Goal: Book appointment/travel/reservation

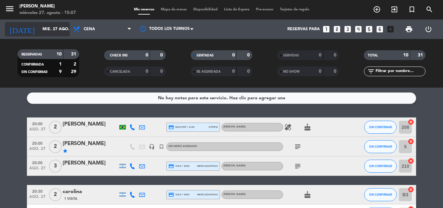
click at [39, 27] on input "mié. 27 ago." at bounding box center [66, 29] width 55 height 11
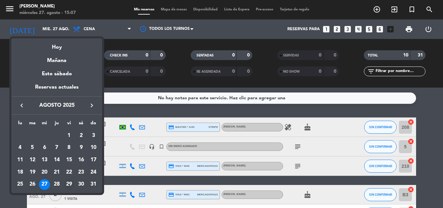
click at [70, 185] on div "29" at bounding box center [69, 184] width 11 height 11
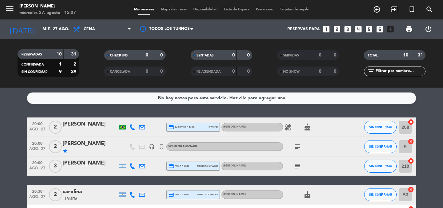
type input "vie. 29 ago."
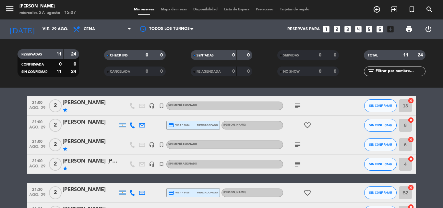
scroll to position [32, 0]
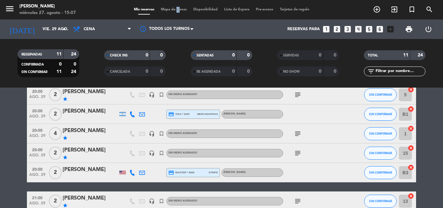
click at [173, 7] on div "Mis reservas Mapa de mesas Disponibilidad Lista de Espera Pre-acceso Tarjetas d…" at bounding box center [222, 10] width 182 height 6
click at [171, 10] on span "Mapa de mesas" at bounding box center [174, 10] width 32 height 4
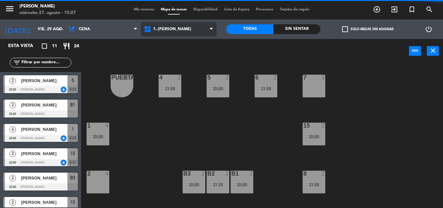
click at [176, 32] on span "1.-[PERSON_NAME]" at bounding box center [179, 29] width 76 height 14
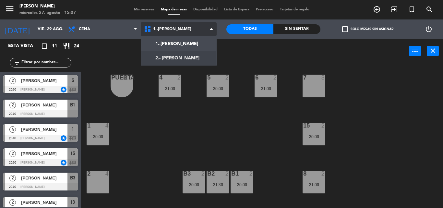
click at [177, 61] on ng-component "menu [PERSON_NAME] miércoles 27. agosto - 15:07 Mis reservas Mapa de mesas Disp…" at bounding box center [221, 104] width 443 height 208
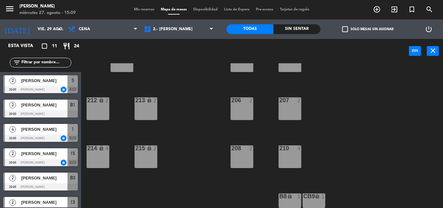
scroll to position [130, 0]
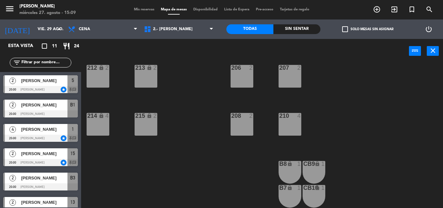
click at [295, 70] on div "2" at bounding box center [300, 68] width 11 height 6
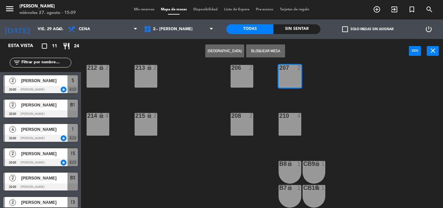
click at [229, 51] on button "[GEOGRAPHIC_DATA]" at bounding box center [224, 50] width 39 height 13
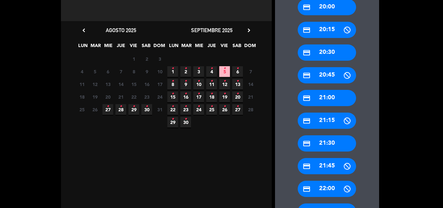
scroll to position [162, 0]
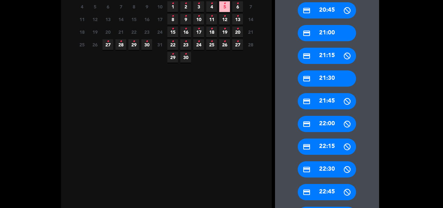
click at [324, 172] on div "credit_card 22:30" at bounding box center [327, 169] width 58 height 16
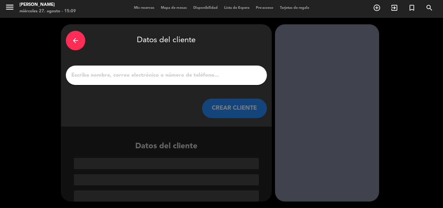
click at [158, 75] on input "1" at bounding box center [166, 75] width 191 height 9
click at [149, 75] on input "1" at bounding box center [166, 75] width 191 height 9
paste input "[PERSON_NAME]"
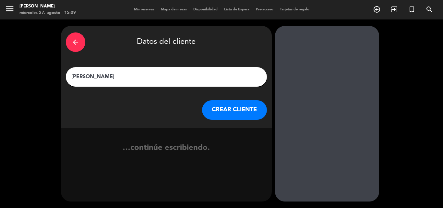
scroll to position [0, 0]
click at [74, 77] on input "[PERSON_NAME]" at bounding box center [166, 76] width 191 height 9
click at [94, 77] on input "[PERSON_NAME]" at bounding box center [166, 76] width 191 height 9
type input "[PERSON_NAME]"
click at [232, 113] on button "CREAR CLIENTE" at bounding box center [234, 109] width 65 height 19
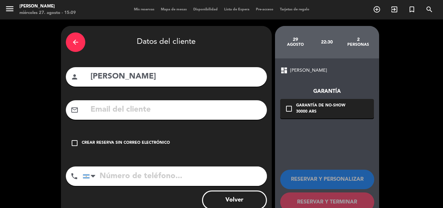
click at [77, 148] on div "check_box_outline_blank Crear reserva sin correo electrónico" at bounding box center [166, 142] width 201 height 19
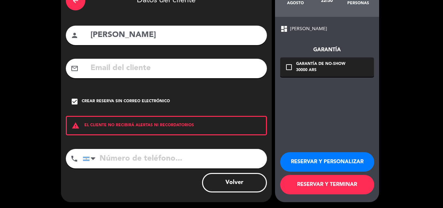
scroll to position [42, 0]
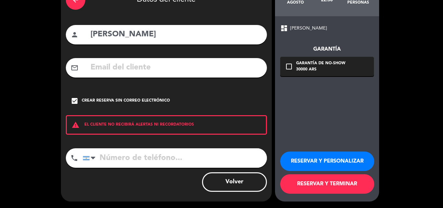
click at [136, 154] on input "tel" at bounding box center [175, 157] width 184 height 19
click at [116, 161] on input "tel" at bounding box center [175, 157] width 184 height 19
paste input "1168561496"
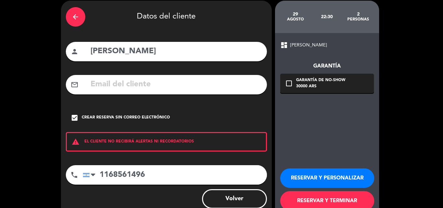
scroll to position [32, 0]
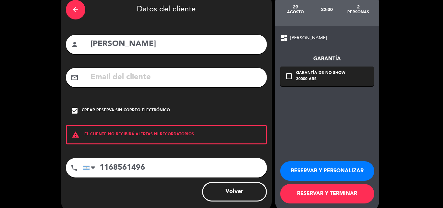
type input "1168561496"
click at [353, 194] on button "RESERVAR Y TERMINAR" at bounding box center [327, 193] width 94 height 19
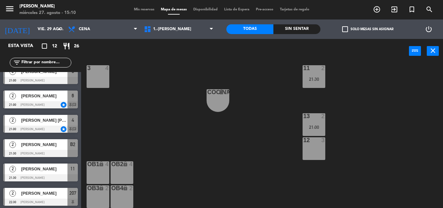
scroll to position [157, 0]
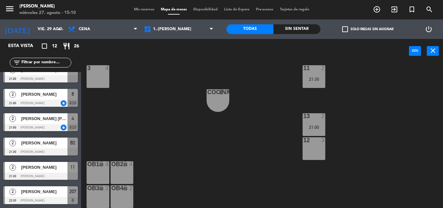
click at [54, 190] on span "[PERSON_NAME]" at bounding box center [44, 191] width 46 height 7
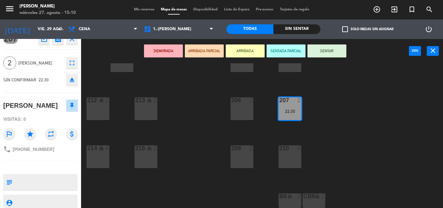
scroll to position [0, 0]
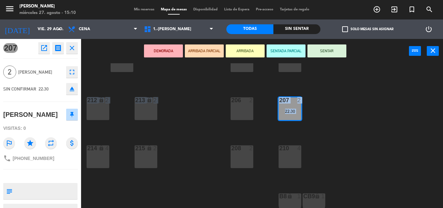
click at [194, 131] on div "PUERTA lock 1 203 2 204 2 209 2 211 lock 3 202 4 205 4 200/201 8 206 2 207 2 22…" at bounding box center [264, 135] width 357 height 145
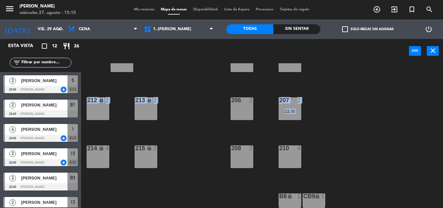
scroll to position [81, 0]
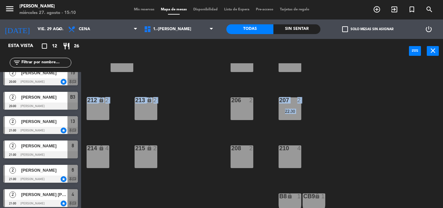
click at [284, 110] on div "22:30" at bounding box center [290, 111] width 23 height 5
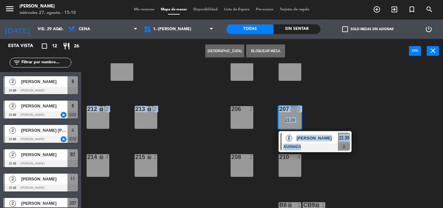
scroll to position [157, 0]
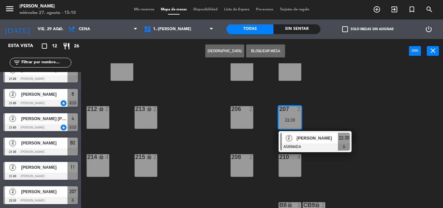
click at [44, 195] on span "[PERSON_NAME]" at bounding box center [44, 191] width 46 height 7
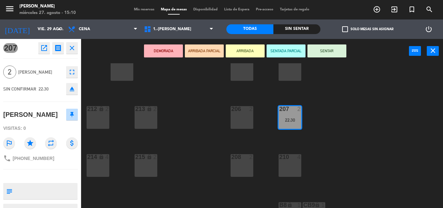
click at [38, 187] on textarea at bounding box center [46, 191] width 62 height 14
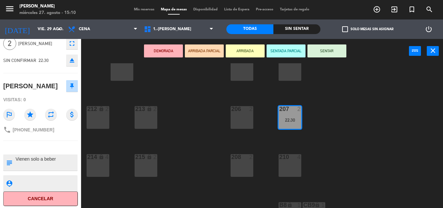
scroll to position [30, 0]
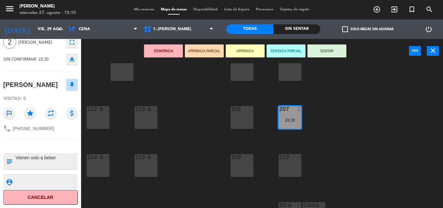
type textarea "Vienen solo a beber"
click at [60, 180] on textarea at bounding box center [46, 182] width 62 height 8
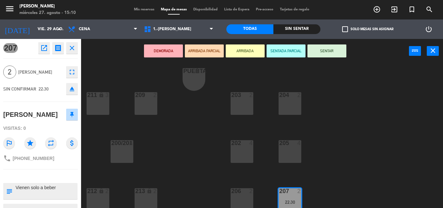
scroll to position [0, 0]
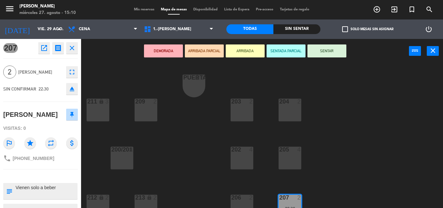
click at [202, 131] on div "PUERTA lock 1 203 2 204 2 209 2 211 lock 3 202 4 205 4 200/201 8 206 2 207 2 22…" at bounding box center [264, 135] width 357 height 145
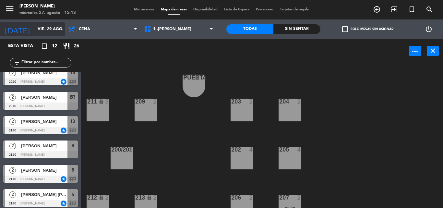
click at [58, 29] on icon "arrow_drop_down" at bounding box center [59, 29] width 8 height 8
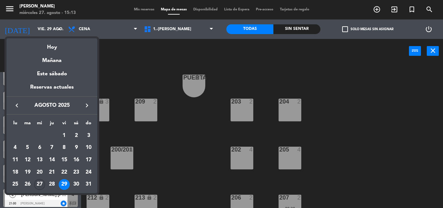
click at [42, 183] on div "27" at bounding box center [39, 184] width 11 height 11
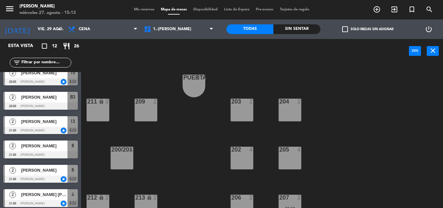
type input "mié. 27 ago."
click at [132, 13] on div "menu [PERSON_NAME] miércoles 27. agosto - 15:13 Mis reservas Mapa de mesas Disp…" at bounding box center [221, 9] width 443 height 19
click at [133, 8] on span "Mis reservas" at bounding box center [144, 10] width 27 height 4
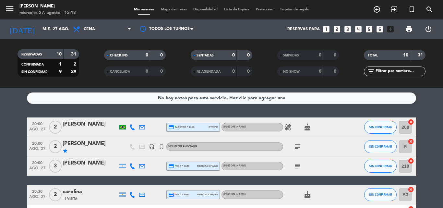
click at [300, 146] on icon "subject" at bounding box center [298, 147] width 8 height 8
click at [299, 163] on icon "subject" at bounding box center [298, 166] width 8 height 8
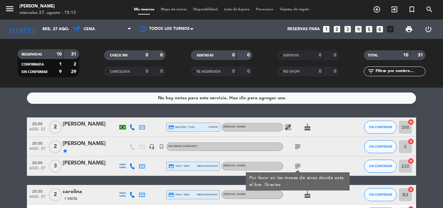
click at [299, 163] on icon "subject" at bounding box center [298, 166] width 8 height 8
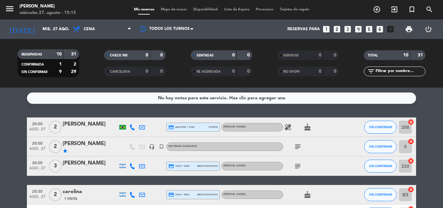
click at [299, 163] on icon "subject" at bounding box center [298, 166] width 8 height 8
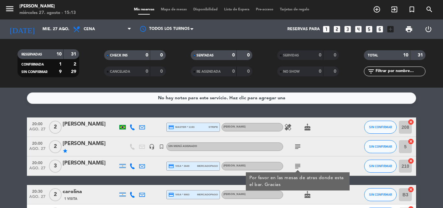
click at [299, 163] on icon "subject" at bounding box center [298, 166] width 8 height 8
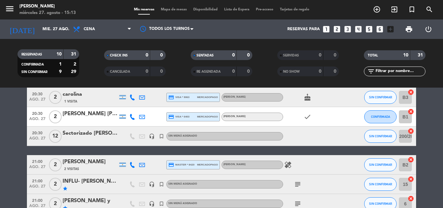
scroll to position [130, 0]
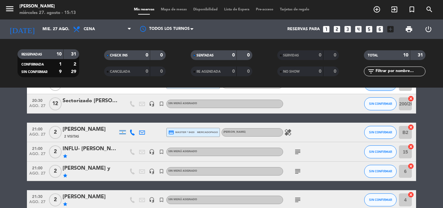
click at [302, 149] on span "subject" at bounding box center [298, 152] width 10 height 8
click at [299, 155] on icon "subject" at bounding box center [298, 152] width 8 height 8
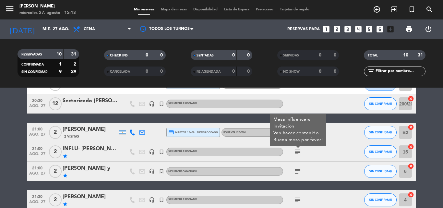
click at [299, 155] on icon "subject" at bounding box center [298, 152] width 8 height 8
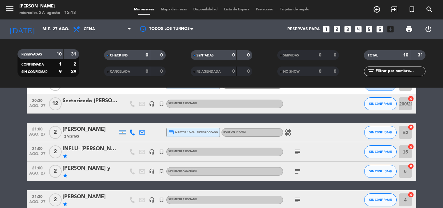
click at [299, 172] on icon "subject" at bounding box center [298, 171] width 8 height 8
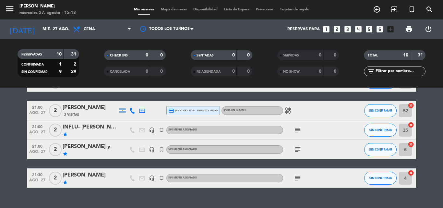
scroll to position [162, 0]
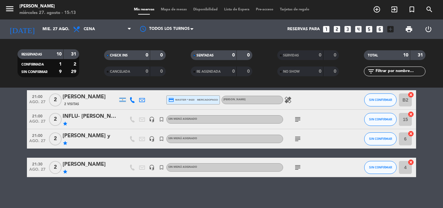
click at [299, 166] on icon "subject" at bounding box center [298, 167] width 8 height 8
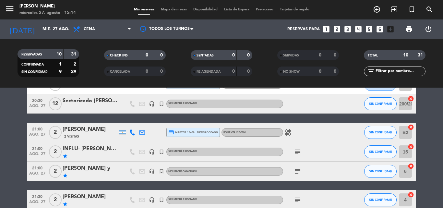
scroll to position [0, 0]
